Goal: Information Seeking & Learning: Check status

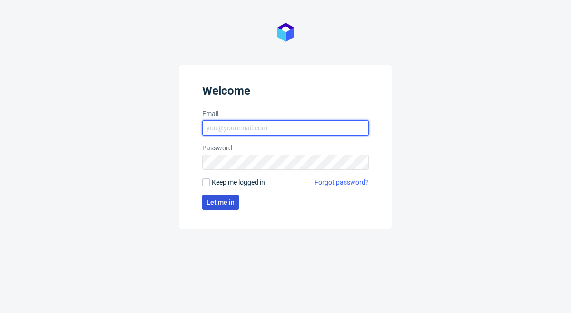
type input "sandra.beska@packhelp.com"
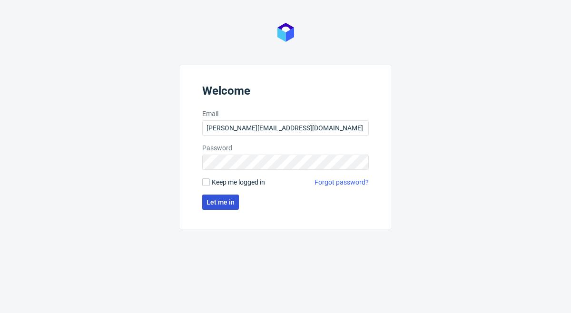
click at [223, 202] on span "Let me in" at bounding box center [221, 202] width 28 height 7
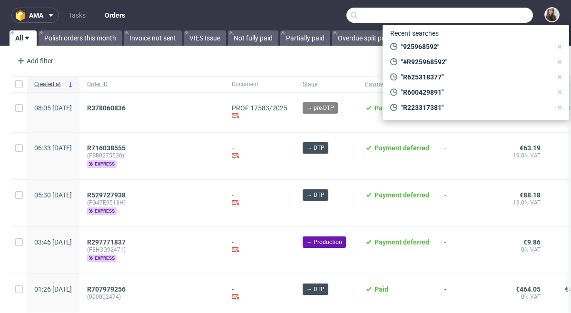
click at [488, 14] on input "text" at bounding box center [439, 15] width 187 height 15
paste input "R946318624"
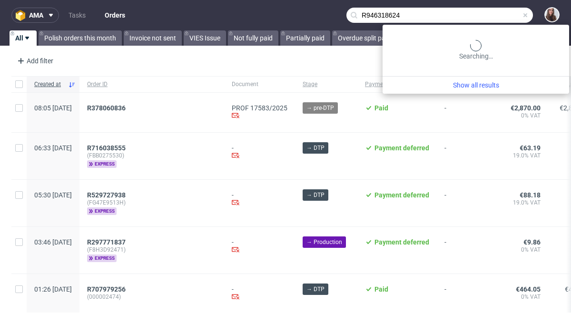
type input "R946318624"
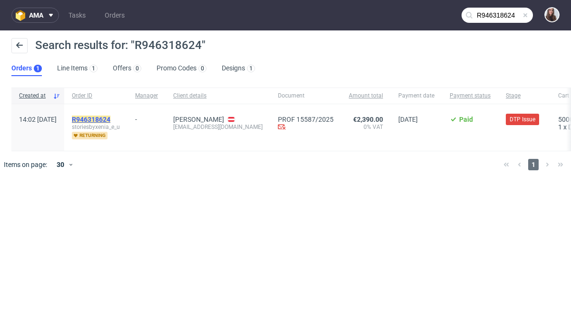
click at [110, 118] on mark "R946318624" at bounding box center [91, 120] width 39 height 8
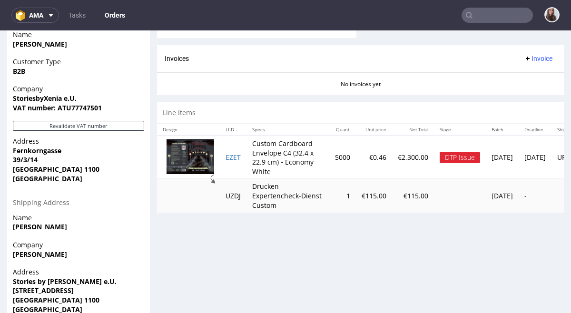
scroll to position [481, 0]
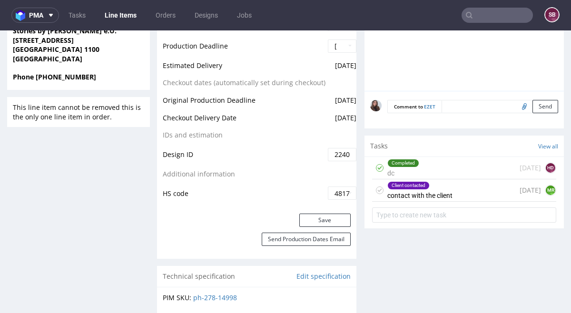
scroll to position [509, 0]
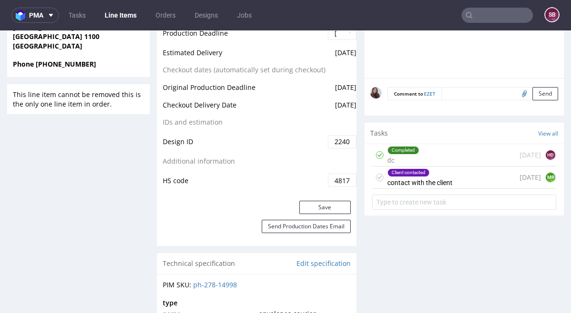
click at [459, 175] on div "Client contacted contact with the client 21 days ago MR" at bounding box center [464, 178] width 184 height 22
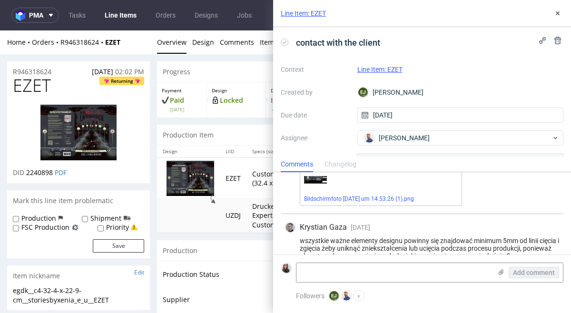
scroll to position [189, 0]
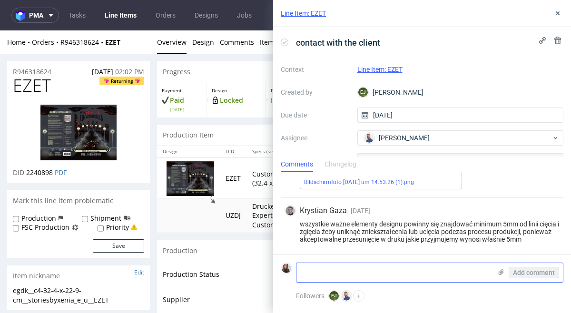
click at [506, 270] on div "Add comment" at bounding box center [527, 272] width 71 height 19
click at [495, 272] on div "Add comment" at bounding box center [527, 272] width 71 height 19
click at [500, 272] on use at bounding box center [501, 272] width 5 height 6
click at [0, 0] on input "file" at bounding box center [0, 0] width 0 height 0
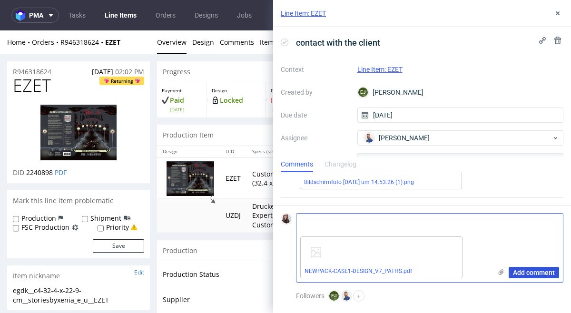
click at [531, 272] on span "Add comment" at bounding box center [534, 272] width 42 height 7
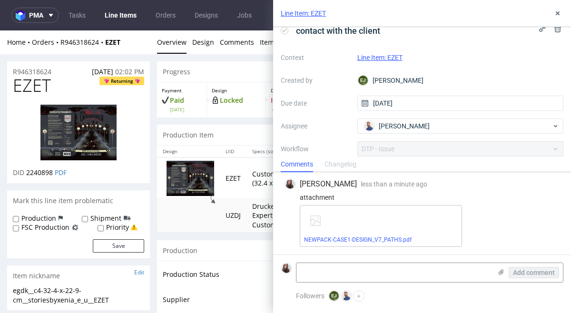
scroll to position [0, 0]
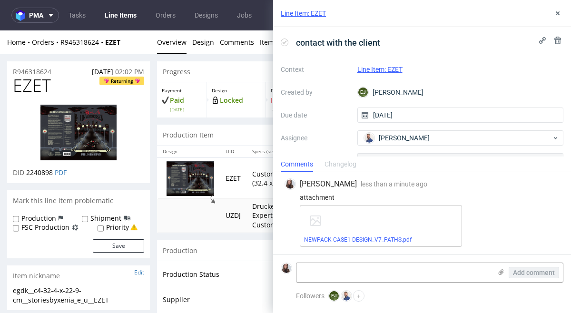
click at [394, 69] on link "Line Item: EZET" at bounding box center [379, 70] width 45 height 8
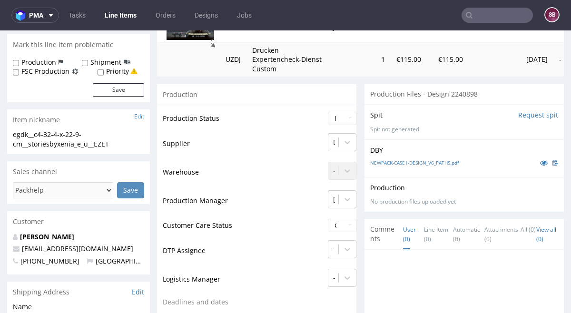
scroll to position [158, 0]
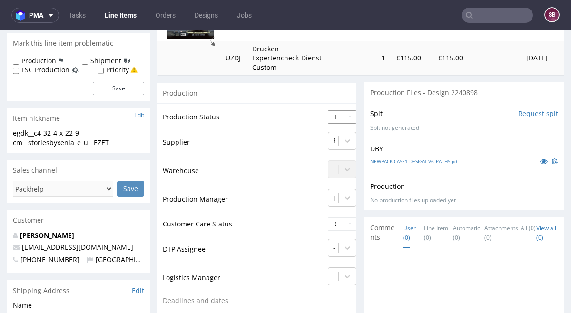
click at [341, 117] on select "Waiting for Artwork Waiting for Diecut Waiting for Mockup Waiting for DTP Waiti…" at bounding box center [342, 116] width 29 height 13
select select "back_for_dtp"
click at [328, 110] on select "Waiting for Artwork Waiting for Diecut Waiting for Mockup Waiting for DTP Waiti…" at bounding box center [342, 116] width 29 height 13
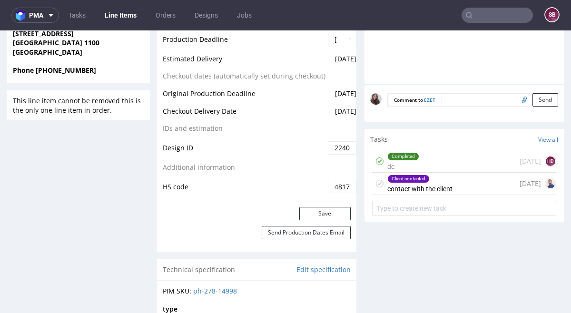
scroll to position [504, 0]
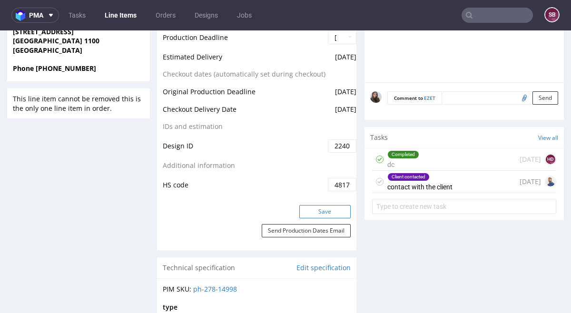
click at [319, 214] on button "Save" at bounding box center [324, 211] width 51 height 13
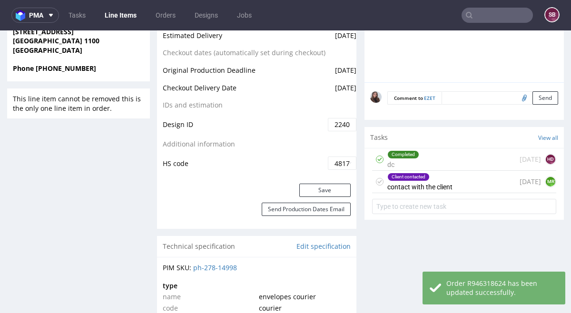
scroll to position [0, 0]
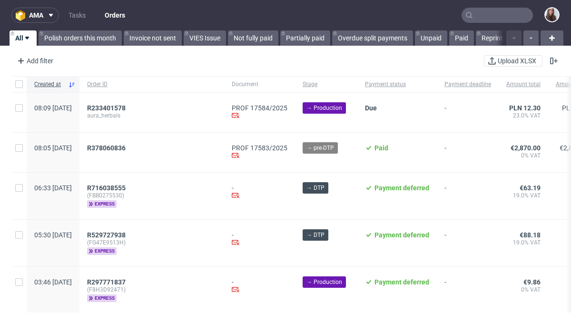
click at [491, 18] on input "text" at bounding box center [497, 15] width 71 height 15
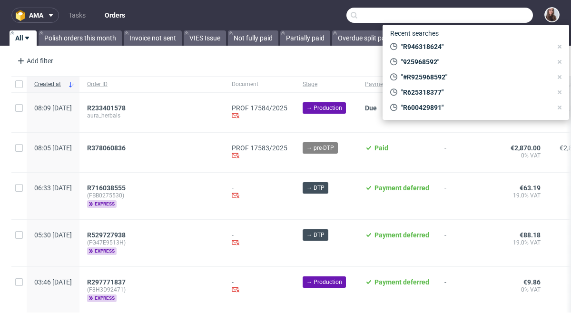
paste input "R621897079"
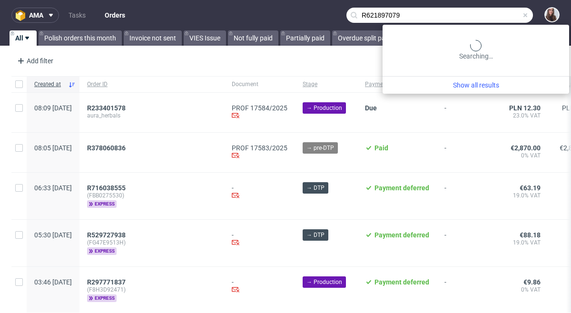
type input "R621897079"
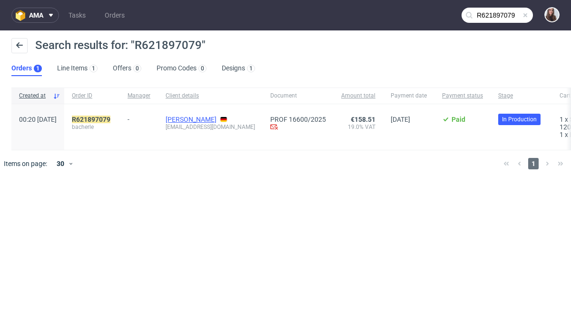
click at [217, 121] on link "[PERSON_NAME]" at bounding box center [191, 120] width 51 height 8
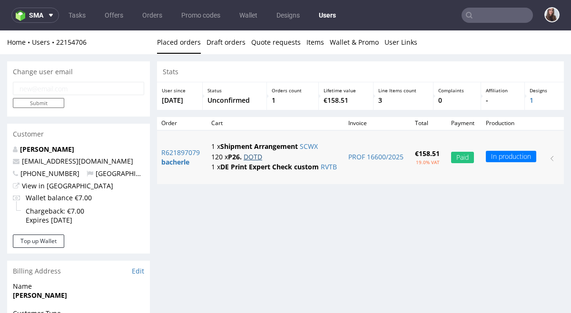
scroll to position [0, 158]
click at [548, 155] on input "checkbox" at bounding box center [553, 156] width 11 height 11
checkbox input "true"
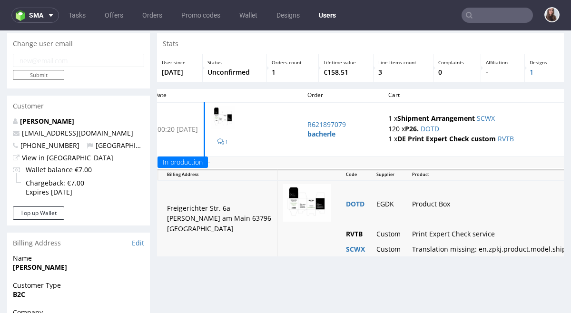
scroll to position [0, 0]
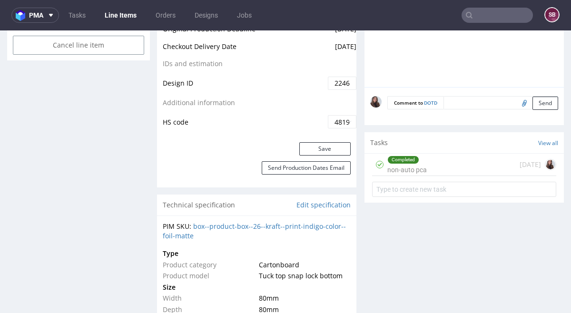
scroll to position [553, 0]
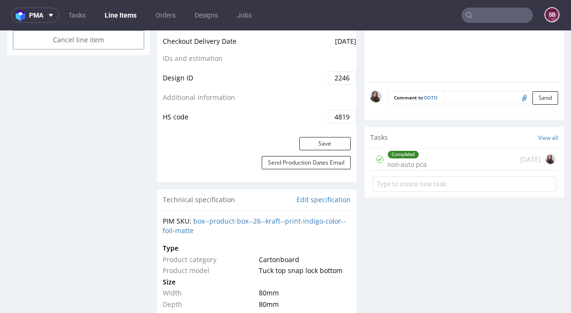
click at [444, 171] on div "Completed non-auto pca [DATE]" at bounding box center [464, 159] width 184 height 22
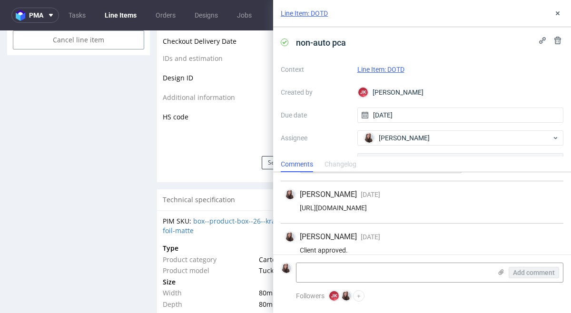
scroll to position [170, 0]
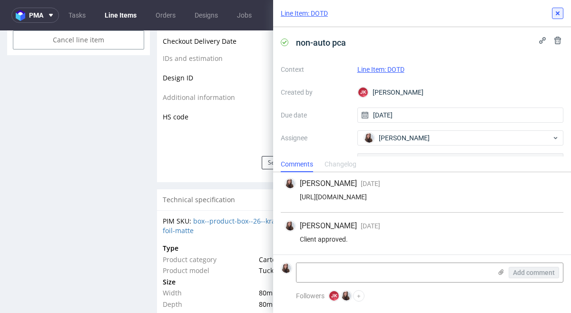
click at [560, 15] on icon at bounding box center [558, 14] width 8 height 8
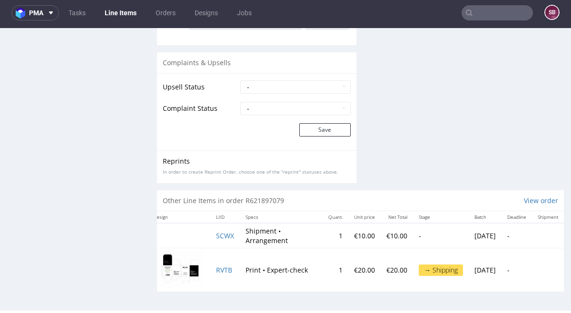
scroll to position [0, 38]
click at [419, 274] on div "→ Shipping" at bounding box center [441, 270] width 44 height 11
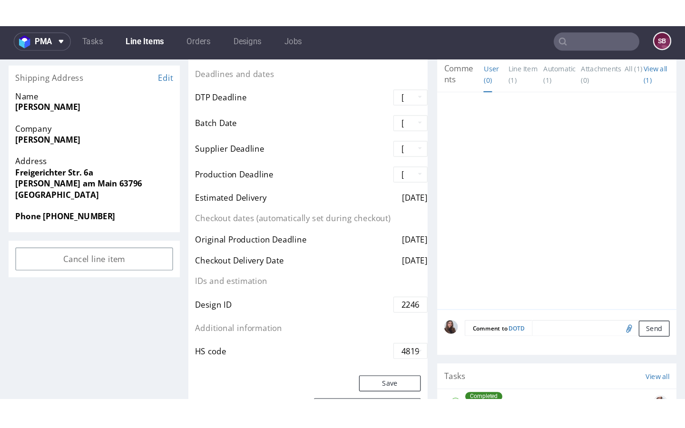
scroll to position [398, 0]
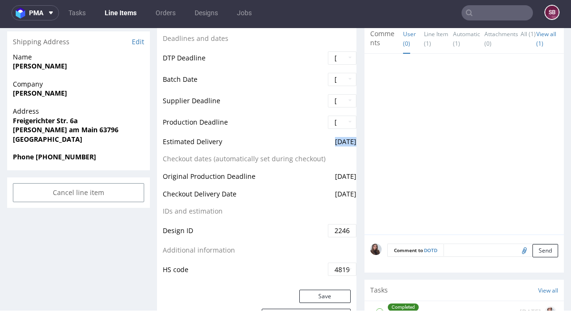
drag, startPoint x: 332, startPoint y: 142, endPoint x: 355, endPoint y: 140, distance: 22.9
click at [355, 140] on span "[DATE]" at bounding box center [345, 141] width 21 height 9
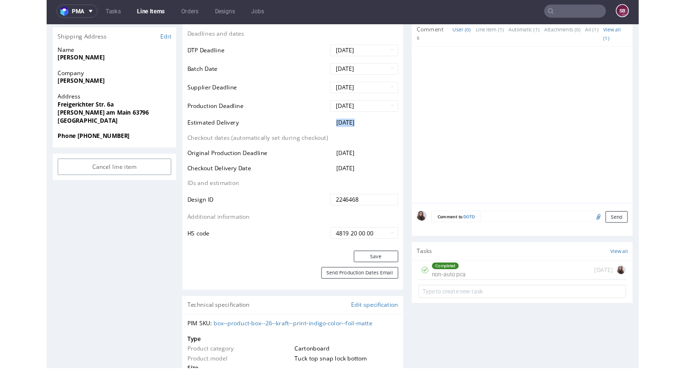
scroll to position [141, 0]
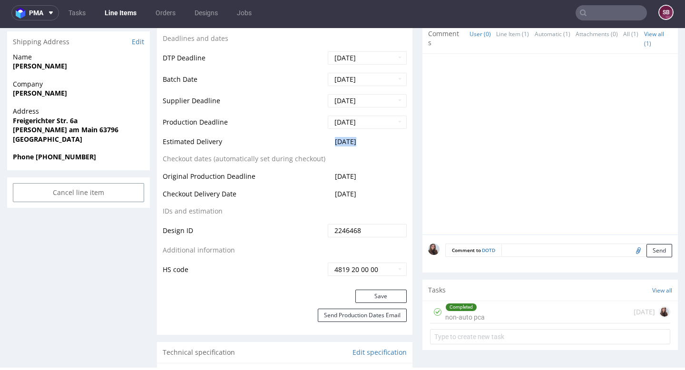
drag, startPoint x: 375, startPoint y: 141, endPoint x: 331, endPoint y: 143, distance: 43.8
click at [331, 143] on td "[DATE]" at bounding box center [366, 145] width 81 height 18
copy span "[DATE]"
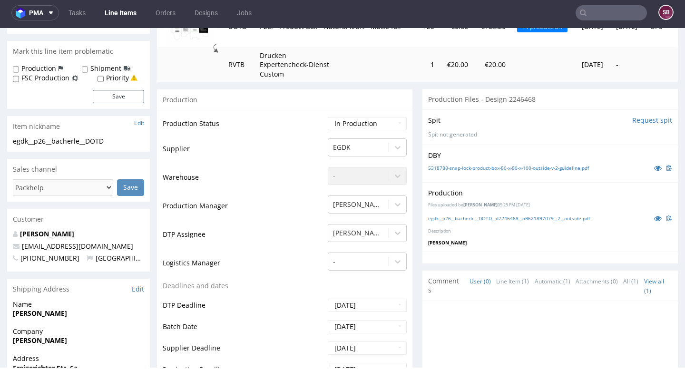
scroll to position [0, 0]
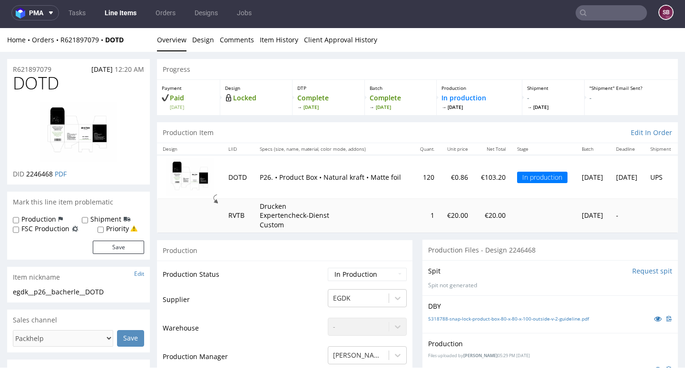
click at [571, 14] on input "text" at bounding box center [611, 12] width 71 height 15
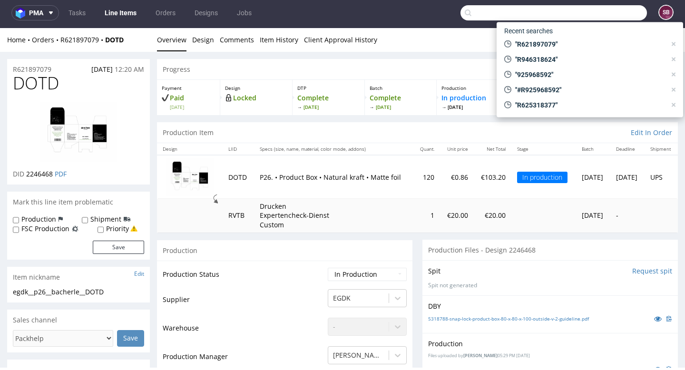
paste input "R121591363"
type input "R121591363"
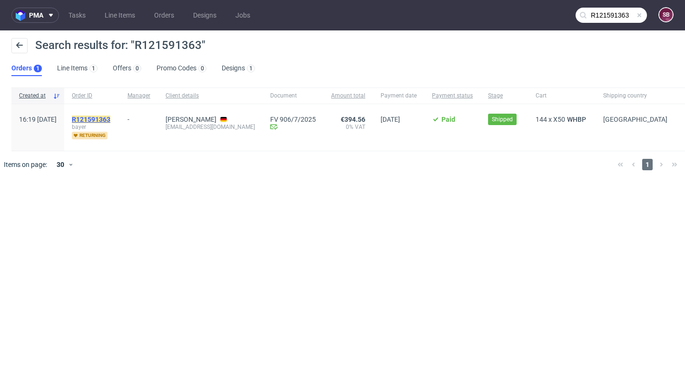
click at [110, 118] on mark "R121591363" at bounding box center [91, 120] width 39 height 8
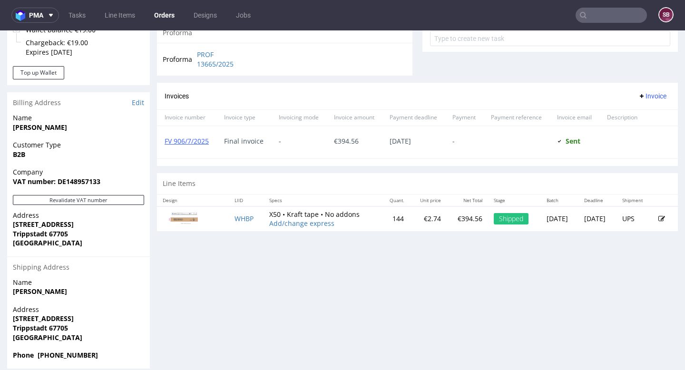
scroll to position [367, 0]
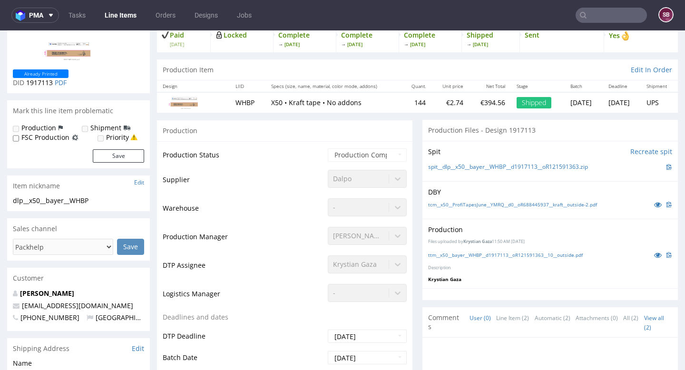
scroll to position [66, 0]
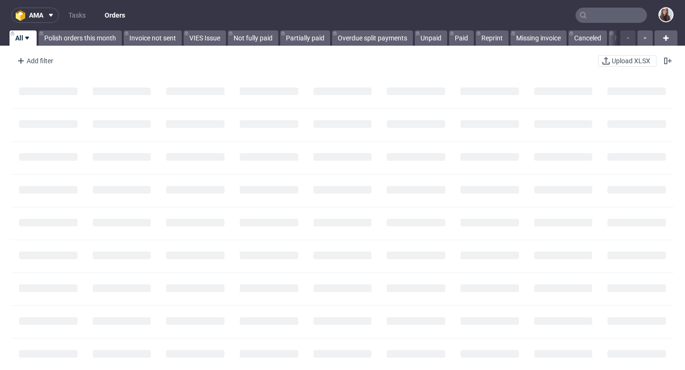
click at [599, 18] on input "text" at bounding box center [611, 15] width 71 height 15
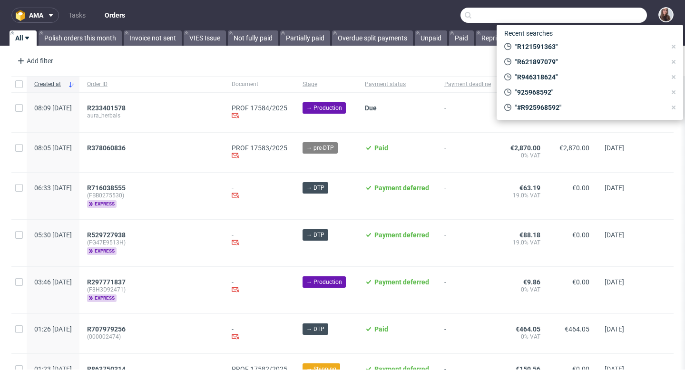
paste input "R993179078"
type input "R993179078"
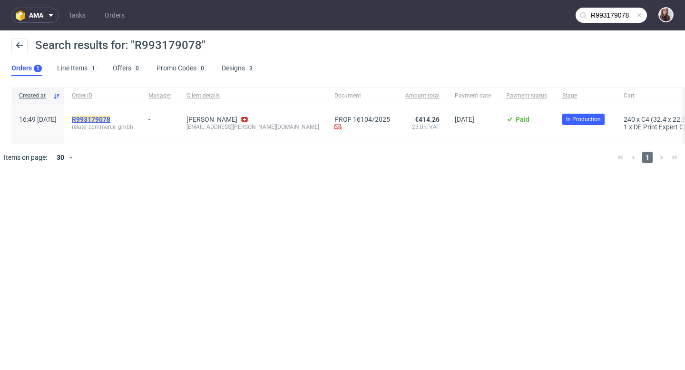
click at [110, 120] on mark "R993179078" at bounding box center [91, 120] width 39 height 8
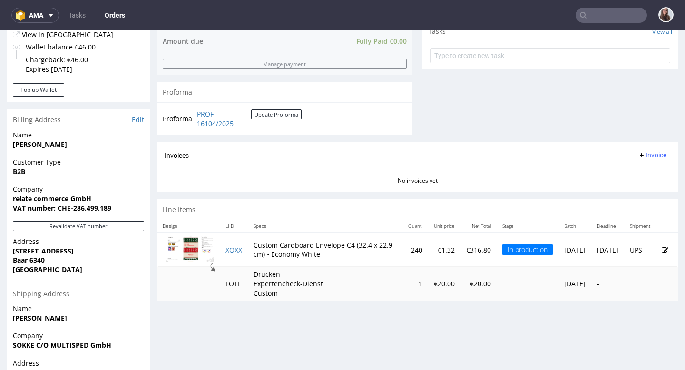
scroll to position [359, 0]
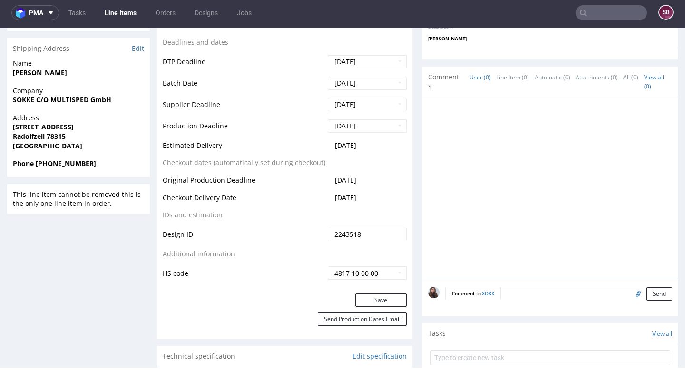
scroll to position [378, 0]
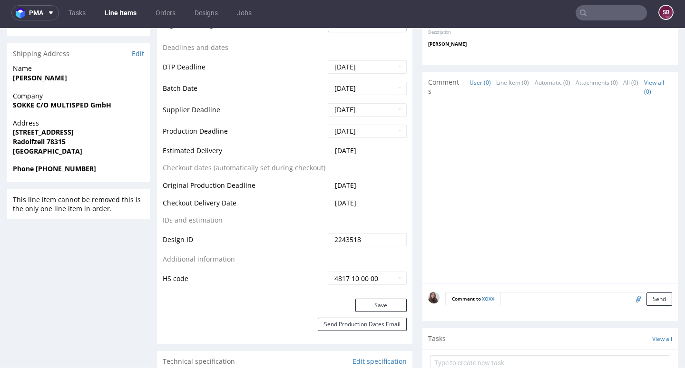
drag, startPoint x: 373, startPoint y: 150, endPoint x: 331, endPoint y: 149, distance: 42.4
click at [331, 149] on td "2025-09-03" at bounding box center [366, 154] width 81 height 18
copy span "2025-09-03"
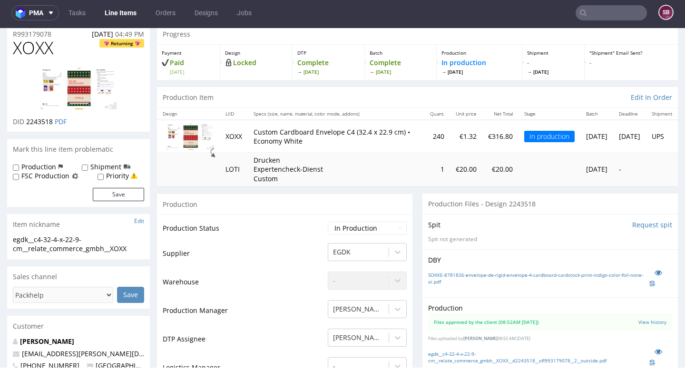
scroll to position [0, 0]
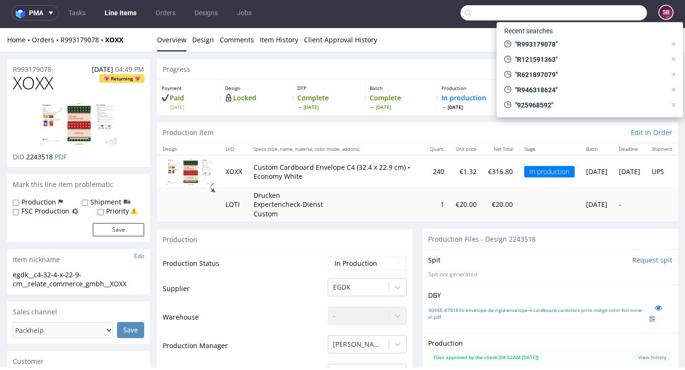
click at [603, 11] on input "text" at bounding box center [554, 12] width 187 height 15
paste input "R386808460"
type input "R386808460"
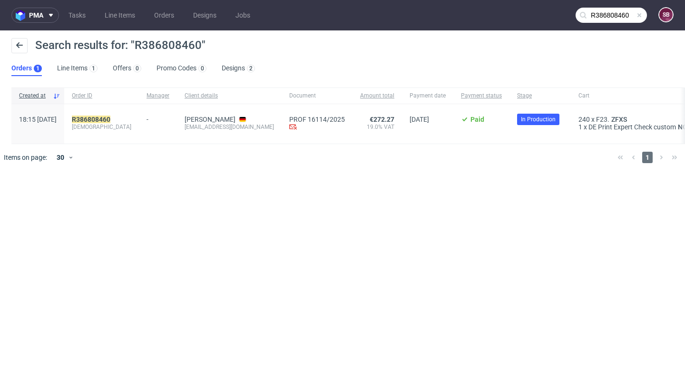
click at [149, 122] on div "-" at bounding box center [158, 124] width 38 height 40
click at [110, 117] on mark "R386808460" at bounding box center [91, 120] width 39 height 8
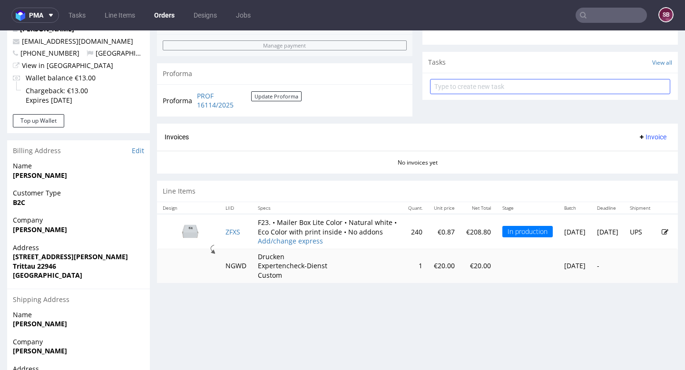
scroll to position [334, 0]
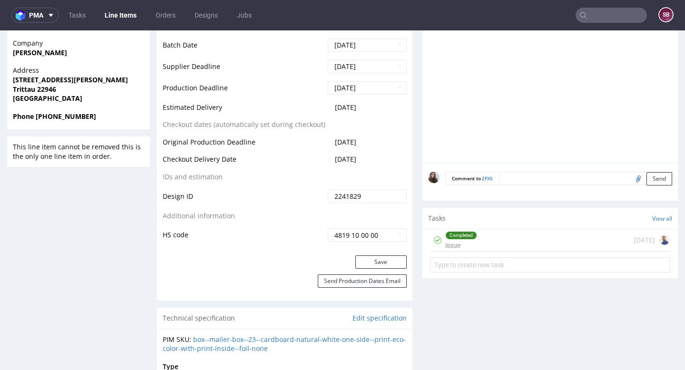
scroll to position [443, 0]
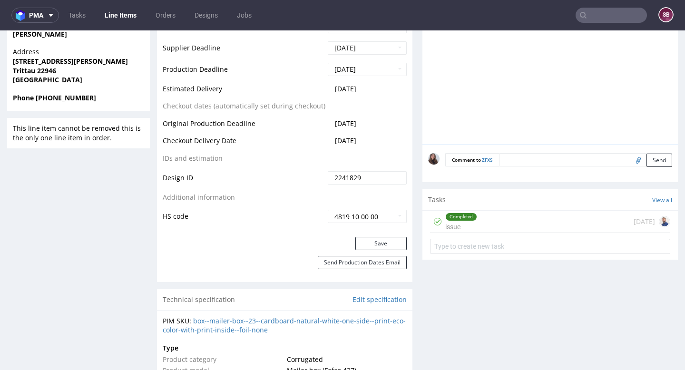
click at [484, 215] on div "Completed issue 20 days ago" at bounding box center [550, 222] width 240 height 22
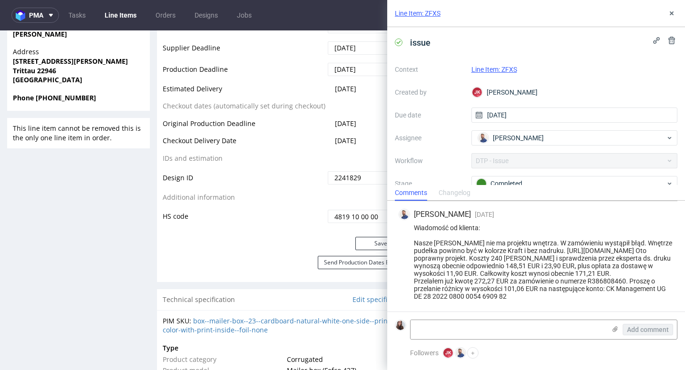
scroll to position [49, 0]
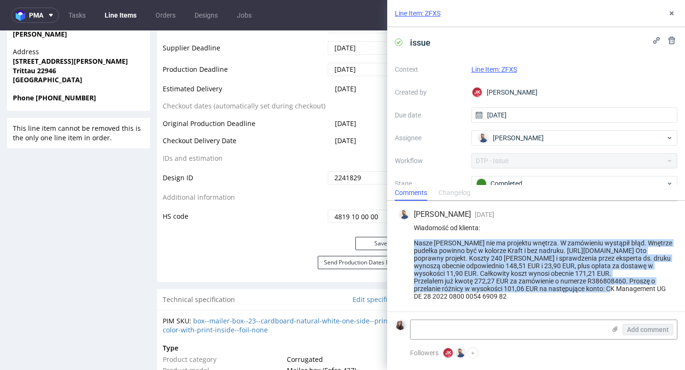
drag, startPoint x: 417, startPoint y: 237, endPoint x: 506, endPoint y: 289, distance: 103.2
click at [506, 289] on div "Wiadomość od klienta: Nasze pudełko nie ma projektu wnętrza. W zamówieniu wystą…" at bounding box center [536, 262] width 275 height 76
copy div "Nasze pudełko nie ma projektu wnętrza. W zamówieniu wystąpił błąd. Wnętrze pude…"
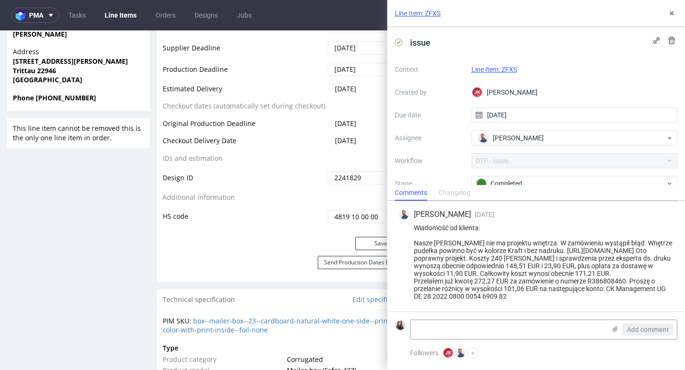
click at [526, 292] on div "Wiadomość od klienta: Nasze pudełko nie ma projektu wnętrza. W zamówieniu wystą…" at bounding box center [536, 262] width 275 height 76
drag, startPoint x: 519, startPoint y: 295, endPoint x: 406, endPoint y: 235, distance: 127.5
click at [406, 235] on div "Wiadomość od klienta: Nasze pudełko nie ma projektu wnętrza. W zamówieniu wystą…" at bounding box center [536, 262] width 275 height 76
copy div "Nasze pudełko nie ma projektu wnętrza. W zamówieniu wystąpił błąd. Wnętrze pude…"
click at [671, 15] on icon at bounding box center [672, 14] width 8 height 8
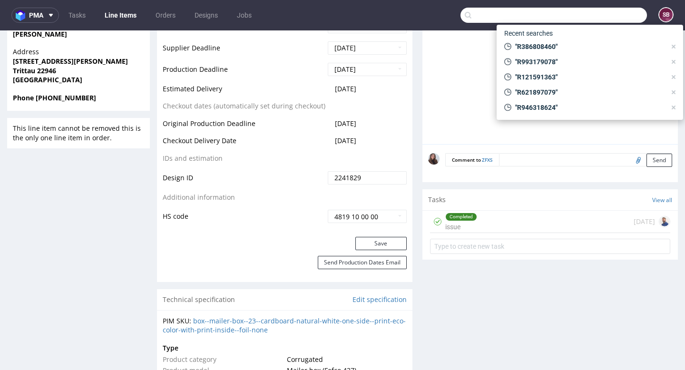
click at [597, 16] on input "text" at bounding box center [554, 15] width 187 height 15
paste input "000002474"
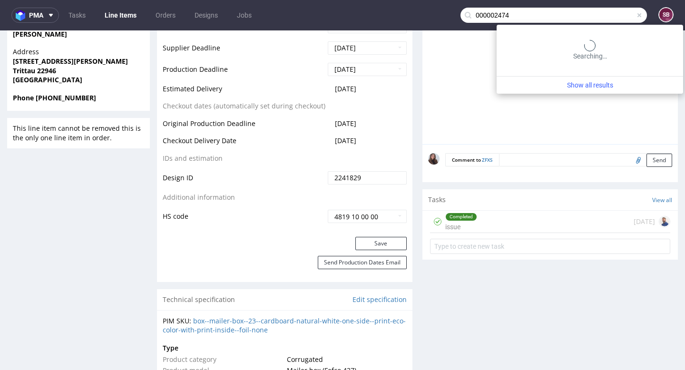
type input "000002474"
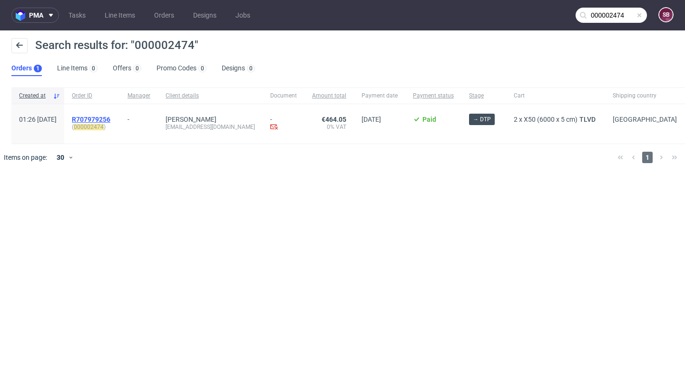
click at [110, 118] on span "R707979256" at bounding box center [91, 120] width 39 height 8
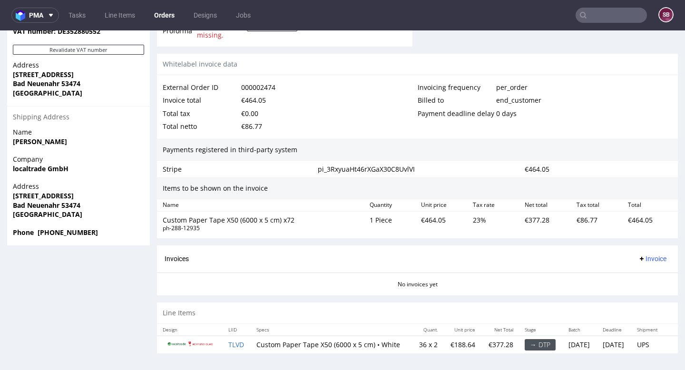
scroll to position [2, 0]
